Goal: Task Accomplishment & Management: Complete application form

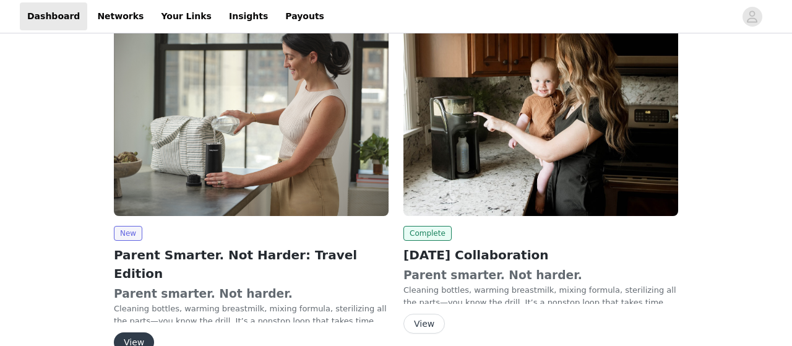
scroll to position [178, 0]
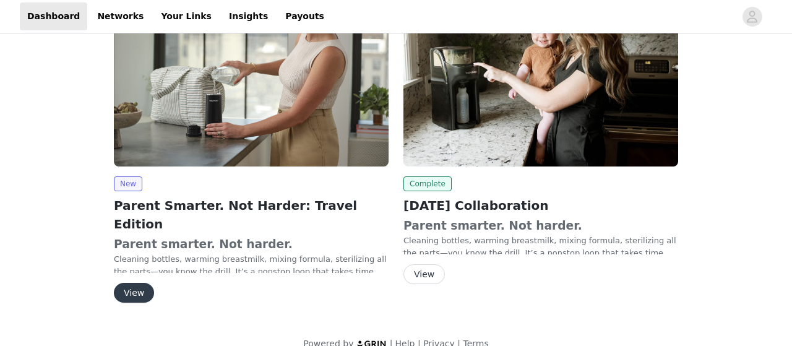
click at [136, 283] on button "View" at bounding box center [134, 293] width 40 height 20
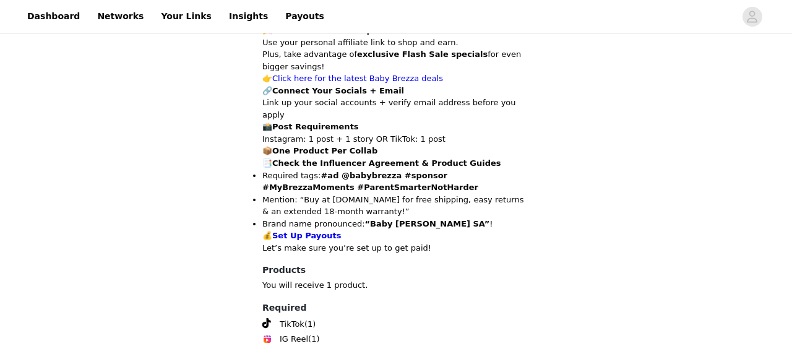
scroll to position [868, 0]
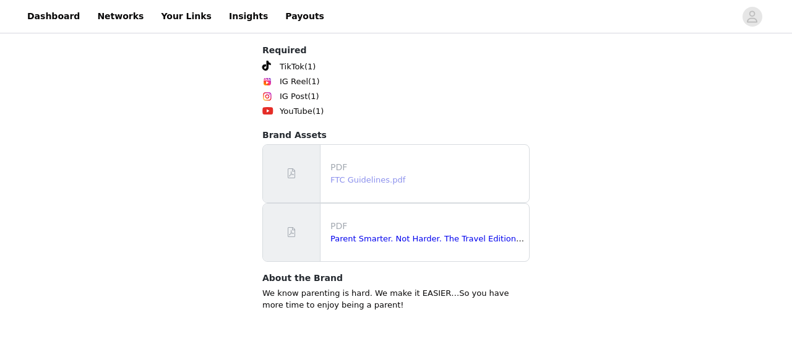
click at [359, 175] on link "FTC Guidelines.pdf" at bounding box center [367, 179] width 75 height 9
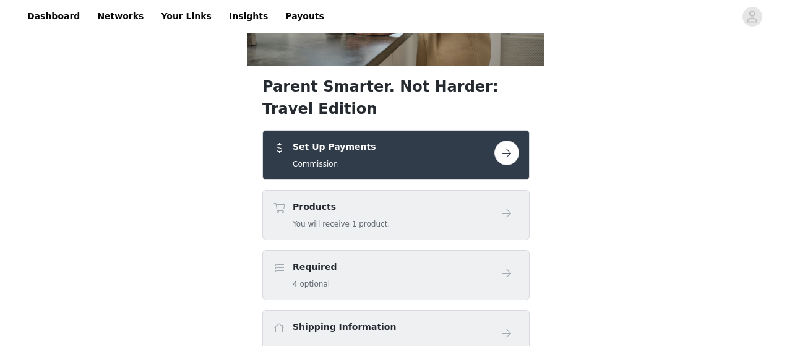
scroll to position [257, 0]
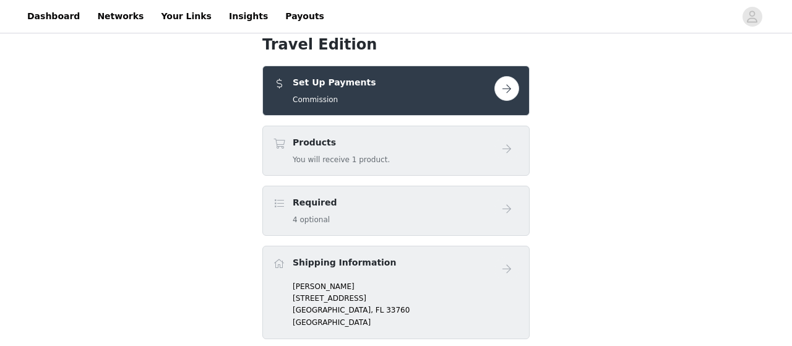
click at [372, 205] on div "Required 4 optional" at bounding box center [383, 210] width 221 height 29
click at [505, 87] on button "button" at bounding box center [506, 88] width 25 height 25
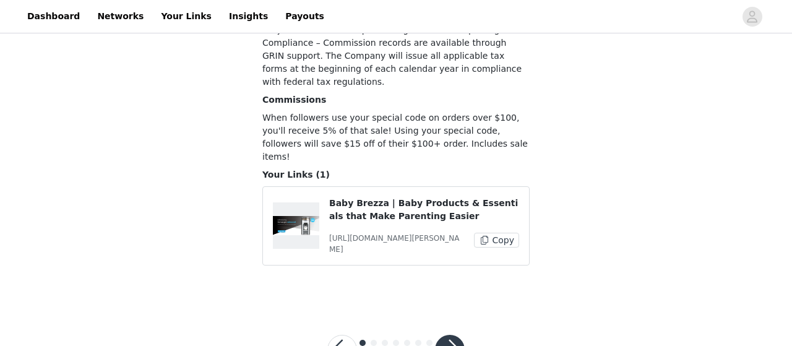
scroll to position [196, 0]
click at [445, 334] on button "button" at bounding box center [450, 349] width 30 height 30
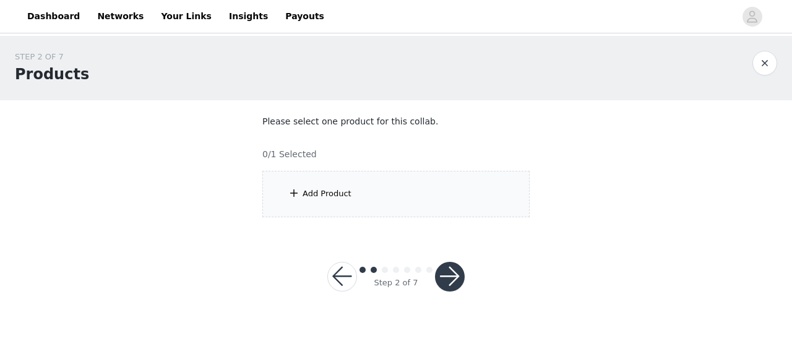
click at [299, 184] on div "Add Product" at bounding box center [395, 194] width 267 height 46
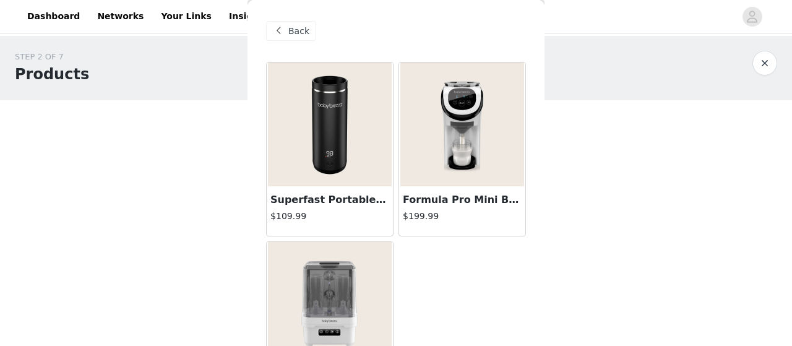
click at [322, 165] on img at bounding box center [330, 124] width 124 height 124
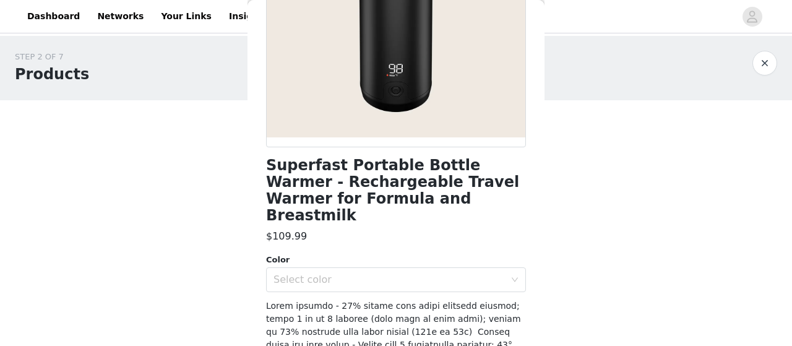
scroll to position [257, 0]
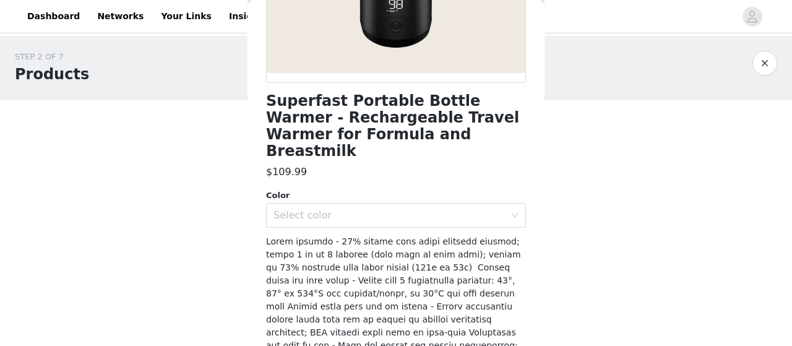
click at [302, 217] on div "Superfast Portable Bottle Warmer - Rechargeable Travel Warmer for Formula and B…" at bounding box center [396, 182] width 260 height 755
click at [302, 207] on div "Select color" at bounding box center [391, 215] width 237 height 24
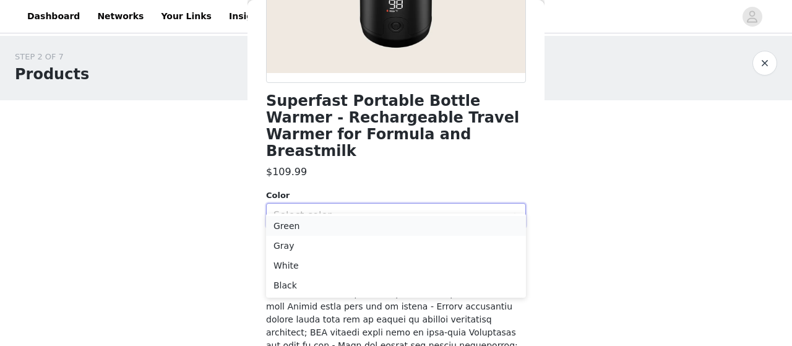
click at [302, 225] on li "Green" at bounding box center [396, 226] width 260 height 20
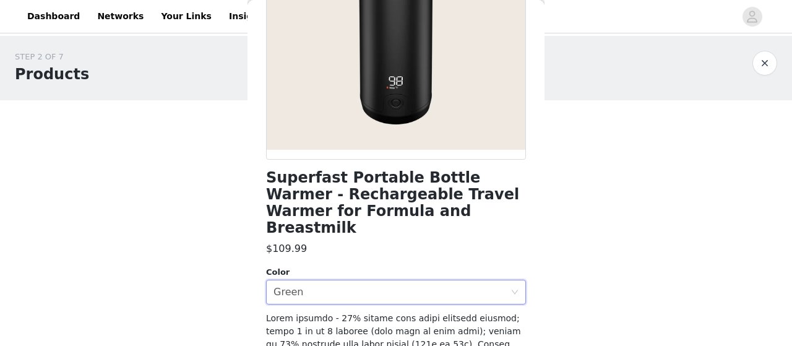
scroll to position [129, 0]
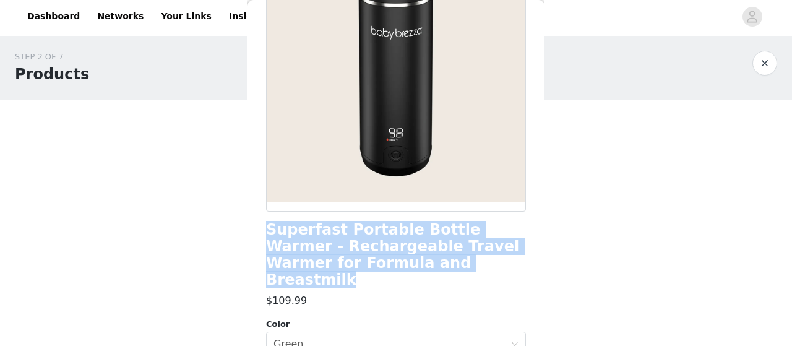
drag, startPoint x: 437, startPoint y: 265, endPoint x: 265, endPoint y: 229, distance: 175.5
click at [265, 229] on div "Back Superfast Portable Bottle Warmer - Rechargeable Travel Warmer for Formula …" at bounding box center [395, 173] width 297 height 346
copy h1 "Superfast Portable Bottle Warmer - Rechargeable Travel Warmer for Formula and B…"
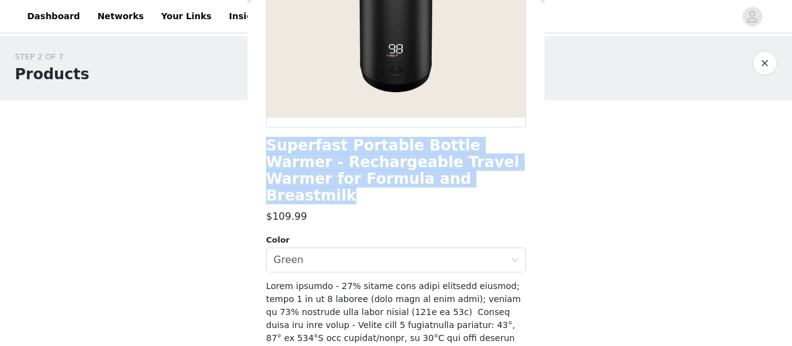
scroll to position [257, 0]
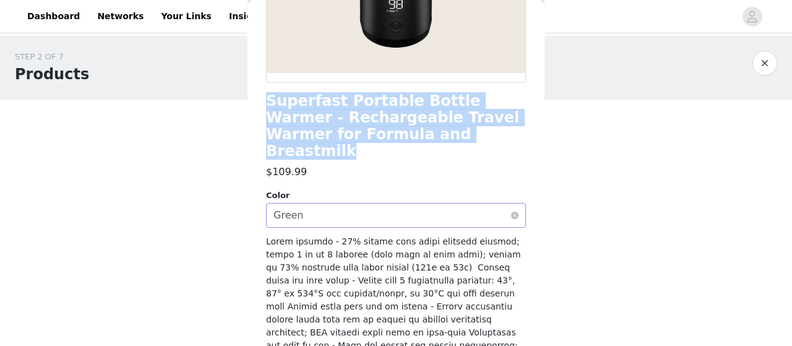
click at [307, 203] on div "Select color Green" at bounding box center [391, 215] width 237 height 24
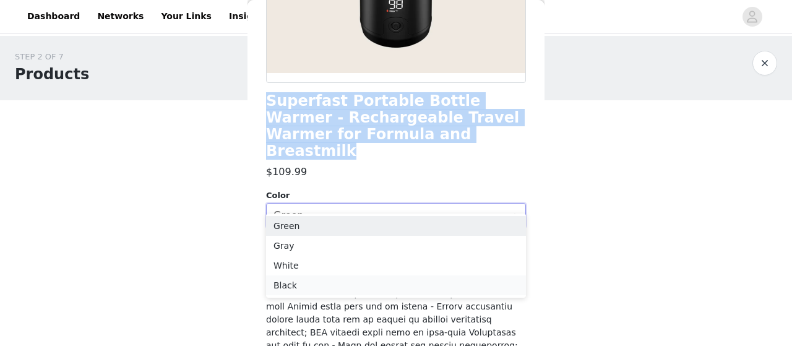
click at [299, 281] on li "Black" at bounding box center [396, 285] width 260 height 20
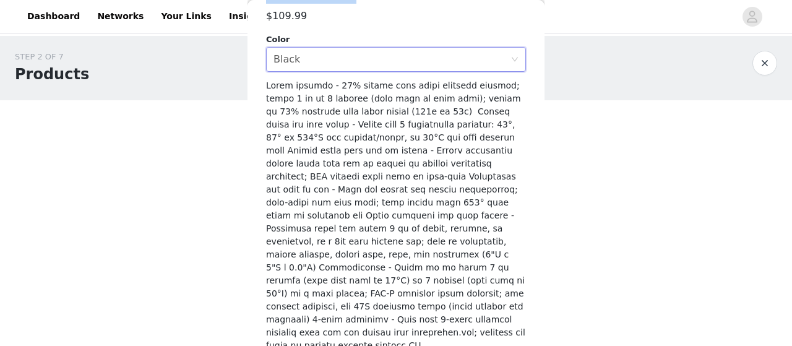
scroll to position [428, 0]
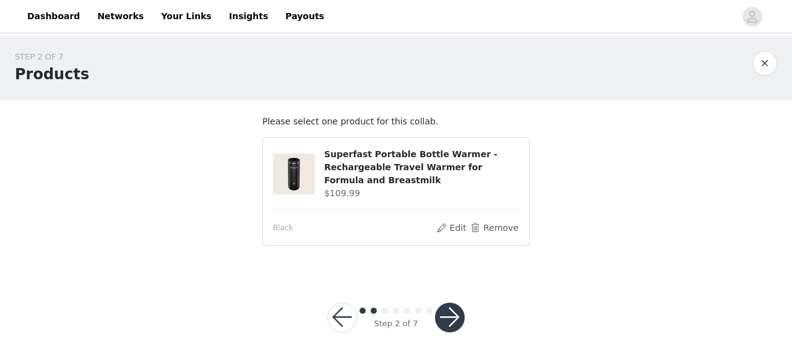
click at [453, 302] on button "button" at bounding box center [450, 317] width 30 height 30
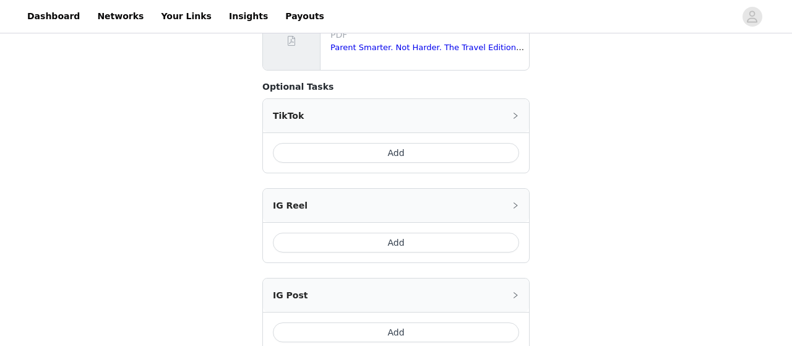
scroll to position [740, 0]
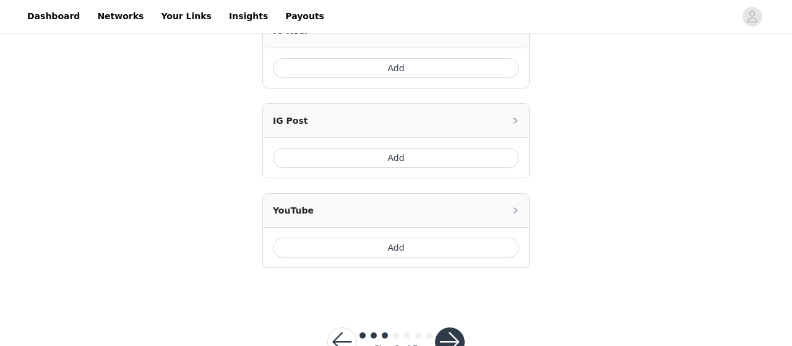
click at [452, 327] on button "button" at bounding box center [450, 342] width 30 height 30
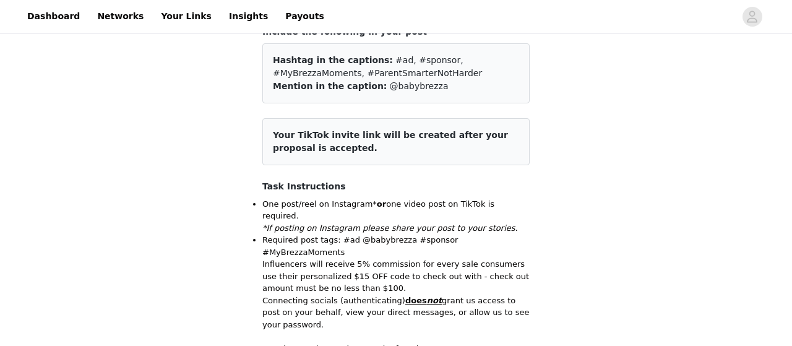
scroll to position [0, 0]
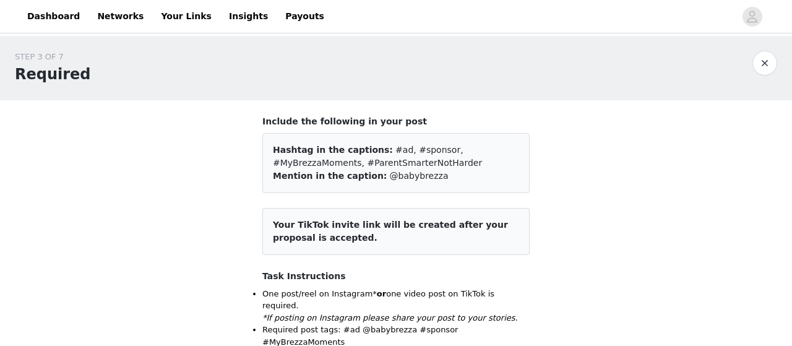
click at [774, 59] on button "button" at bounding box center [764, 63] width 25 height 25
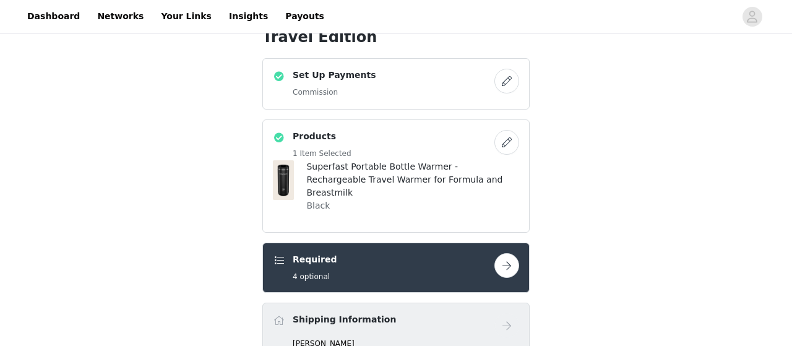
scroll to position [322, 0]
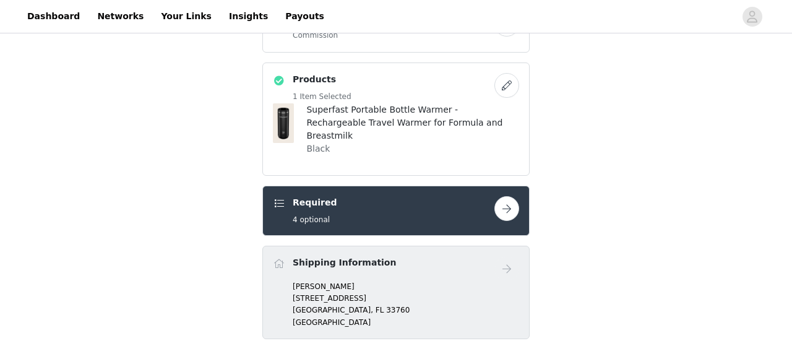
click at [504, 197] on button "button" at bounding box center [506, 208] width 25 height 25
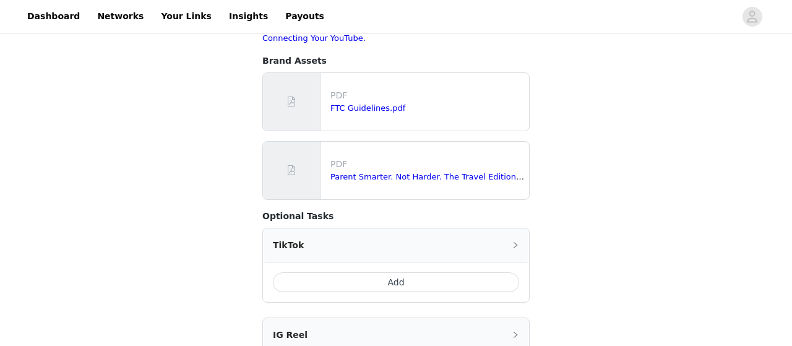
scroll to position [450, 0]
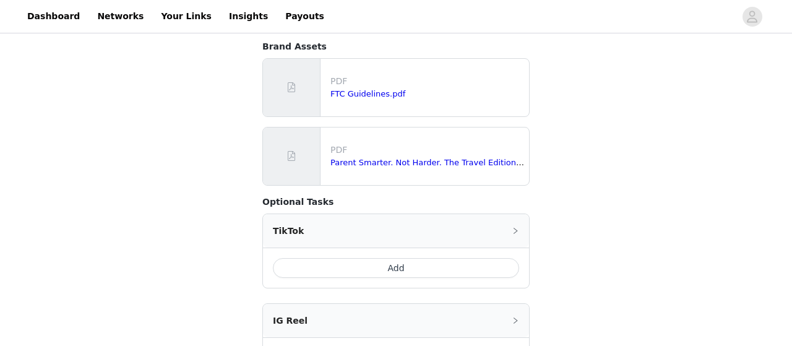
click at [338, 258] on button "Add" at bounding box center [396, 268] width 246 height 20
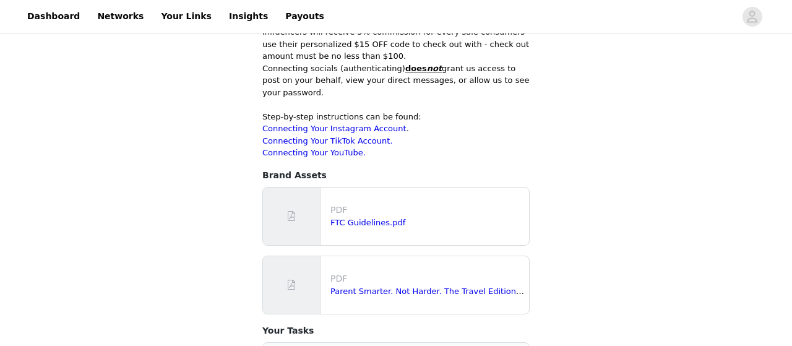
scroll to position [386, 0]
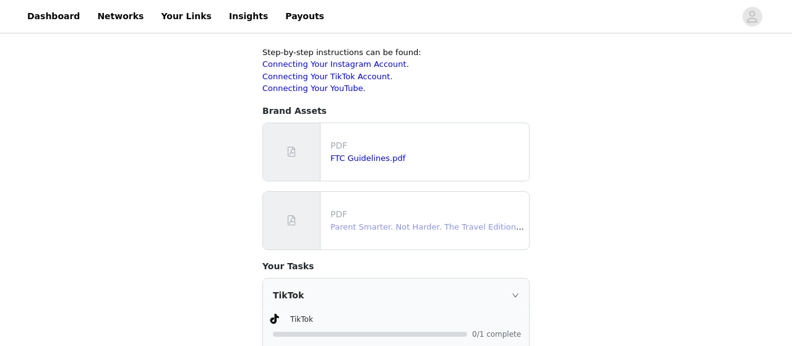
click at [393, 222] on link "Parent Smarter. Not Harder. The Travel Edition.pdf" at bounding box center [430, 226] width 201 height 9
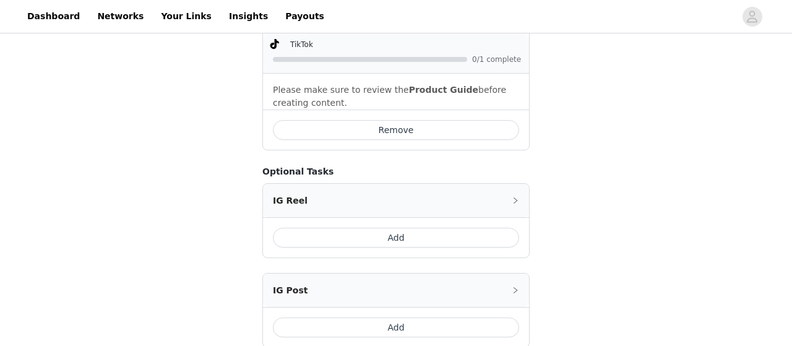
scroll to position [707, 0]
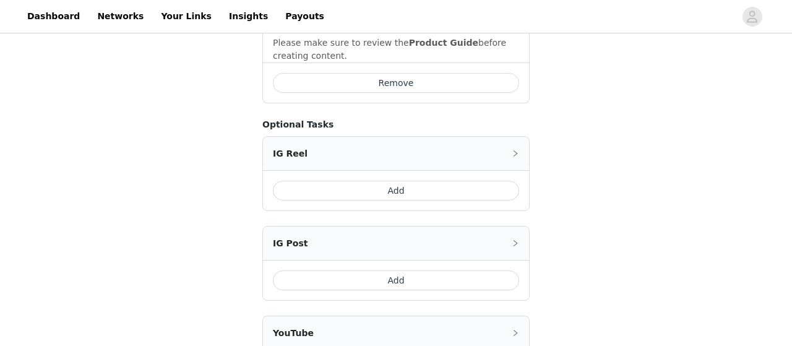
click at [415, 181] on button "Add" at bounding box center [396, 191] width 246 height 20
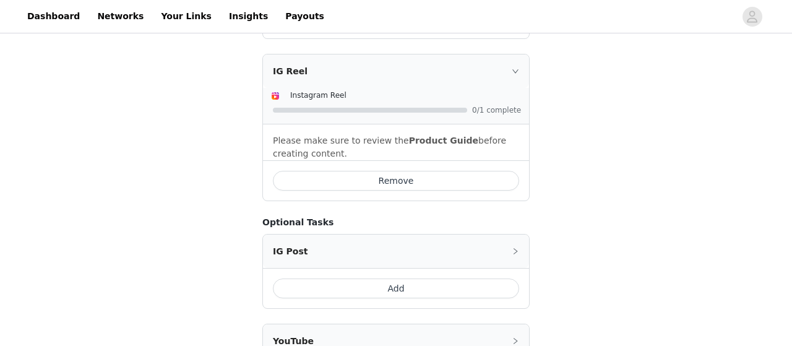
scroll to position [902, 0]
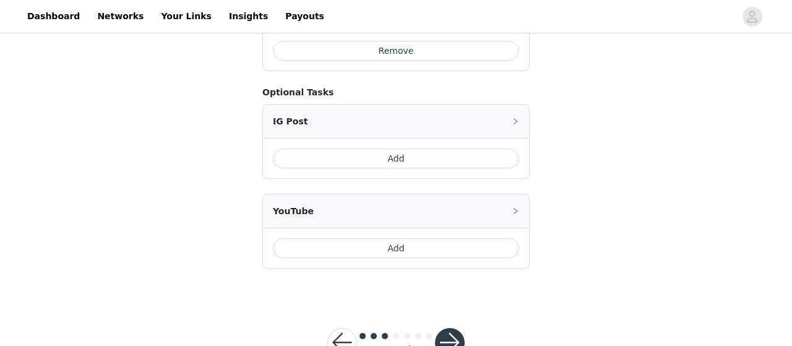
click at [445, 328] on button "button" at bounding box center [450, 343] width 30 height 30
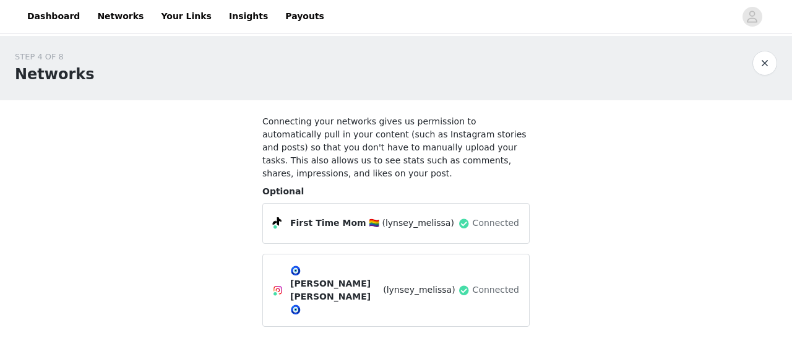
scroll to position [48, 0]
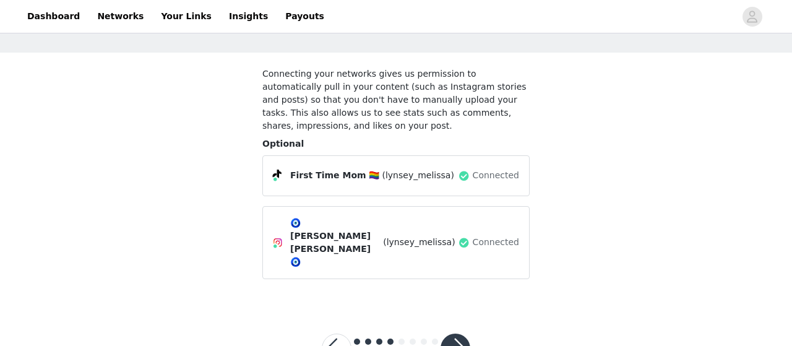
click at [445, 333] on button "button" at bounding box center [455, 348] width 30 height 30
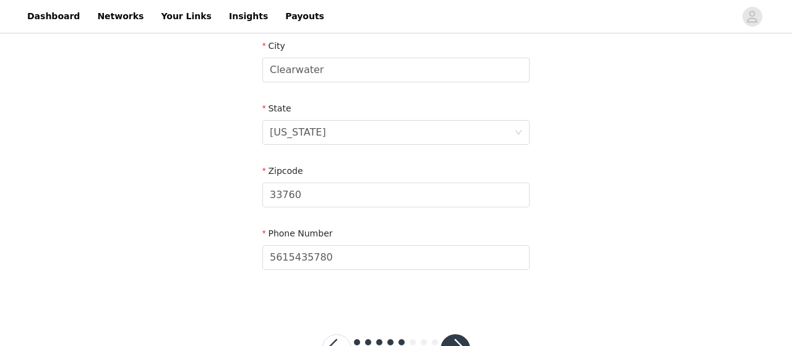
scroll to position [497, 0]
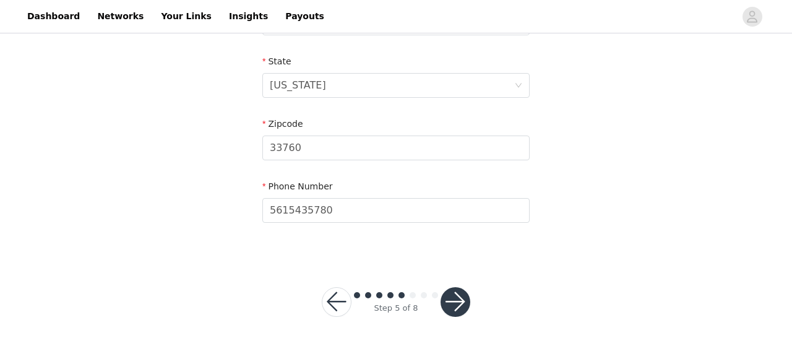
click at [448, 295] on button "button" at bounding box center [455, 302] width 30 height 30
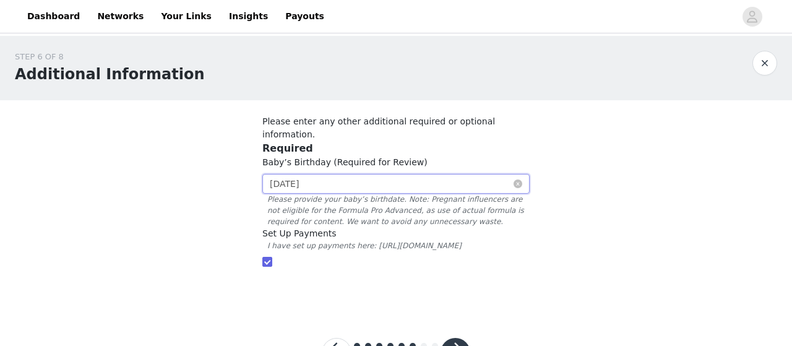
click at [318, 174] on input "[DATE]" at bounding box center [395, 184] width 267 height 20
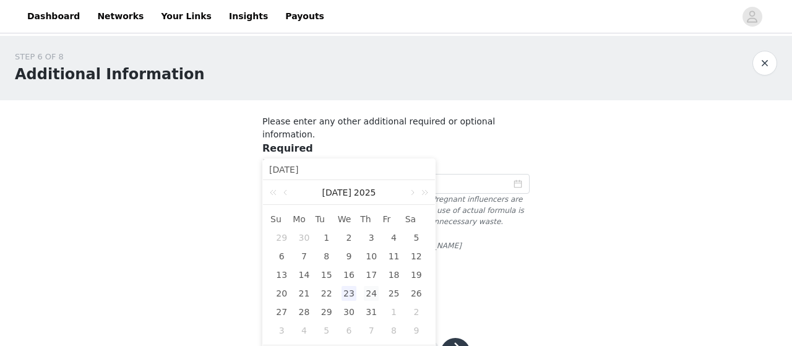
click at [373, 296] on div "24" at bounding box center [371, 293] width 15 height 15
type input "[DATE]"
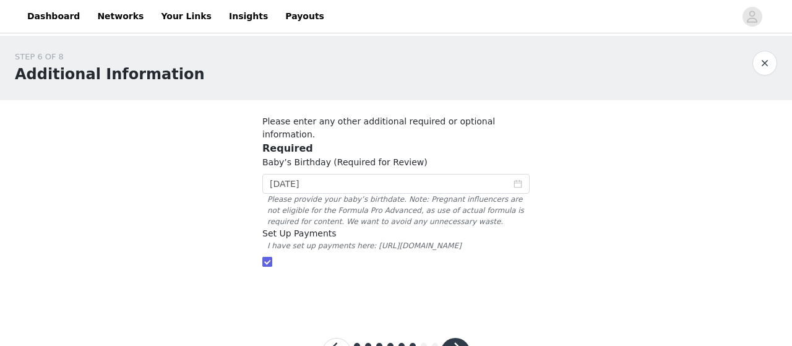
scroll to position [48, 0]
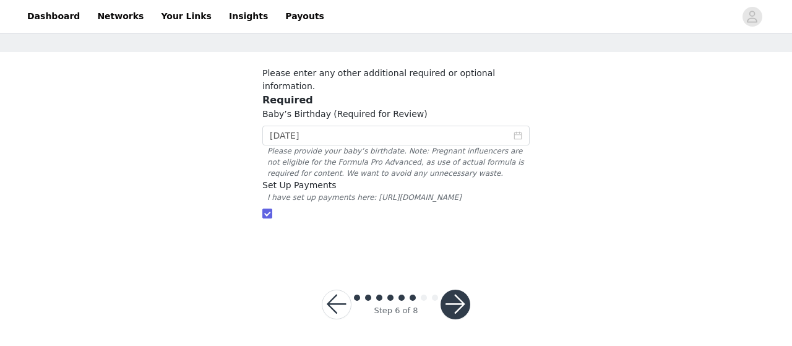
click at [459, 307] on button "button" at bounding box center [455, 304] width 30 height 30
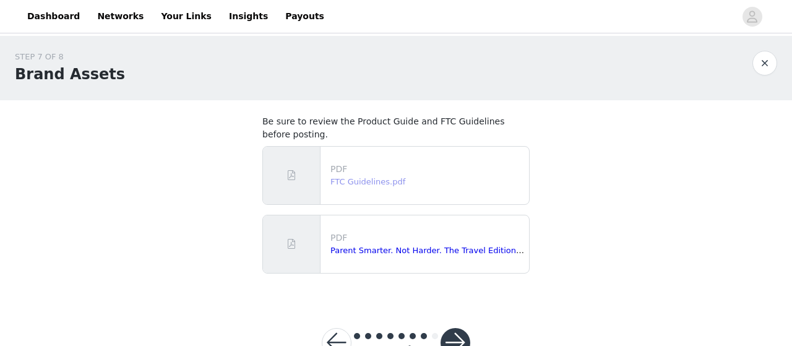
click at [389, 184] on link "FTC Guidelines.pdf" at bounding box center [367, 181] width 75 height 9
click at [374, 251] on link "Parent Smarter. Not Harder. The Travel Edition.pdf" at bounding box center [430, 250] width 201 height 9
click at [456, 338] on button "button" at bounding box center [455, 343] width 30 height 30
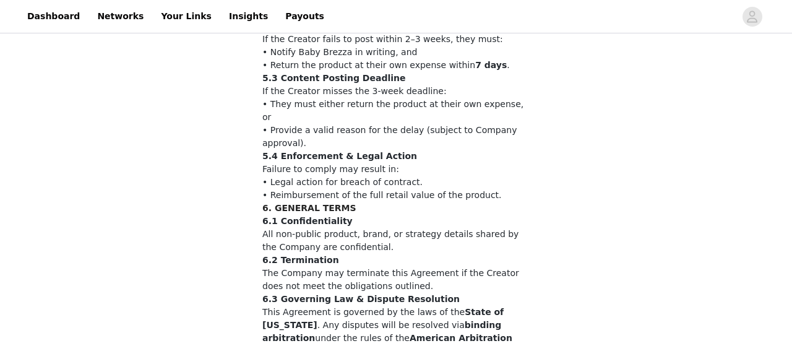
scroll to position [1368, 0]
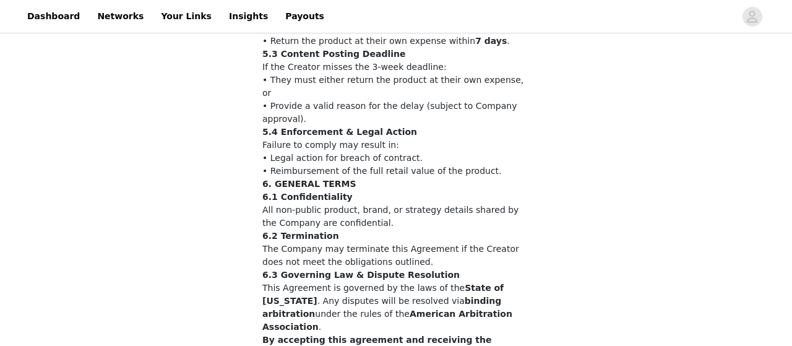
checkbox input "true"
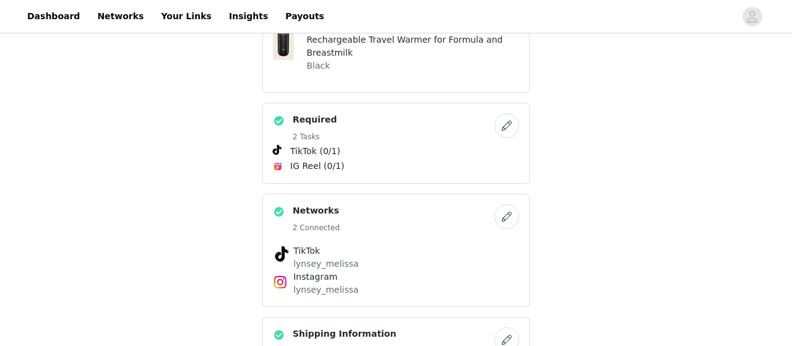
scroll to position [450, 0]
